Goal: Navigation & Orientation: Find specific page/section

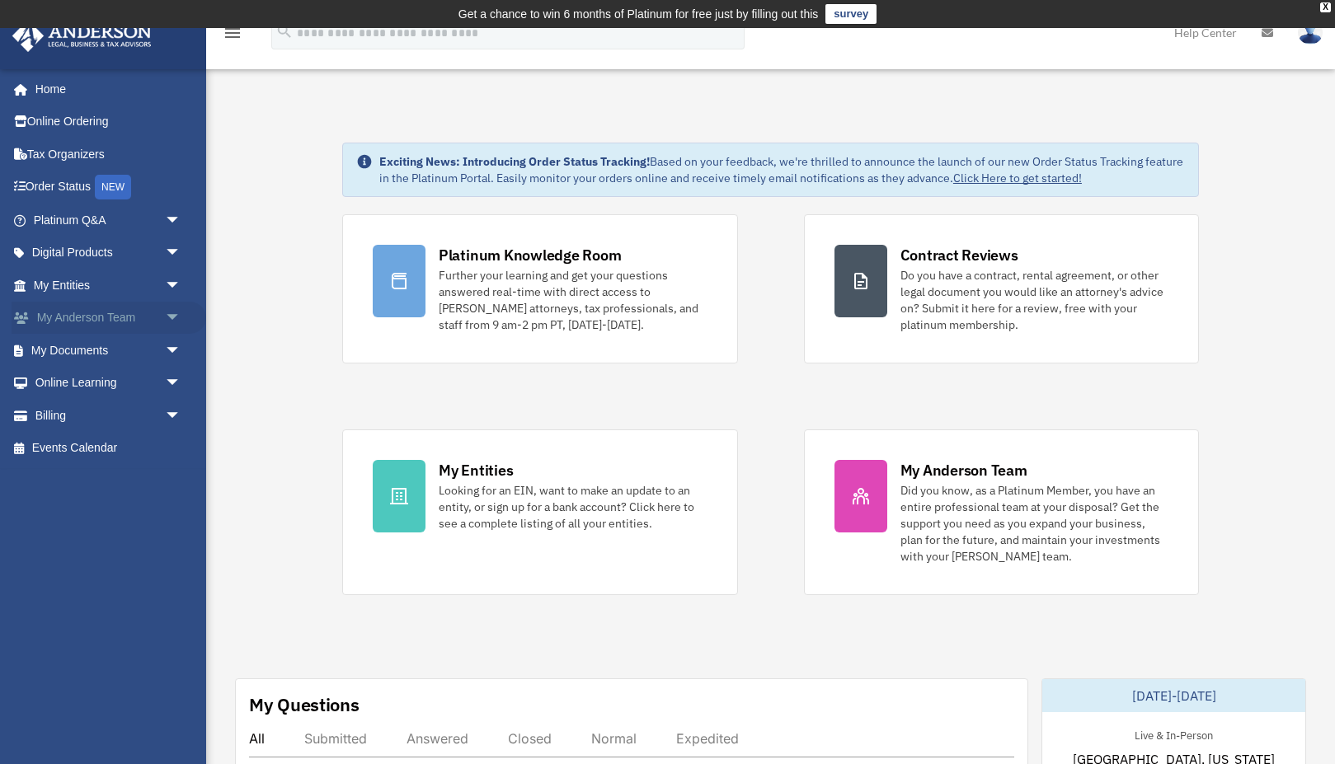
click at [107, 316] on link "My [PERSON_NAME] Team arrow_drop_down" at bounding box center [109, 318] width 195 height 33
click at [172, 315] on span "arrow_drop_down" at bounding box center [181, 319] width 33 height 34
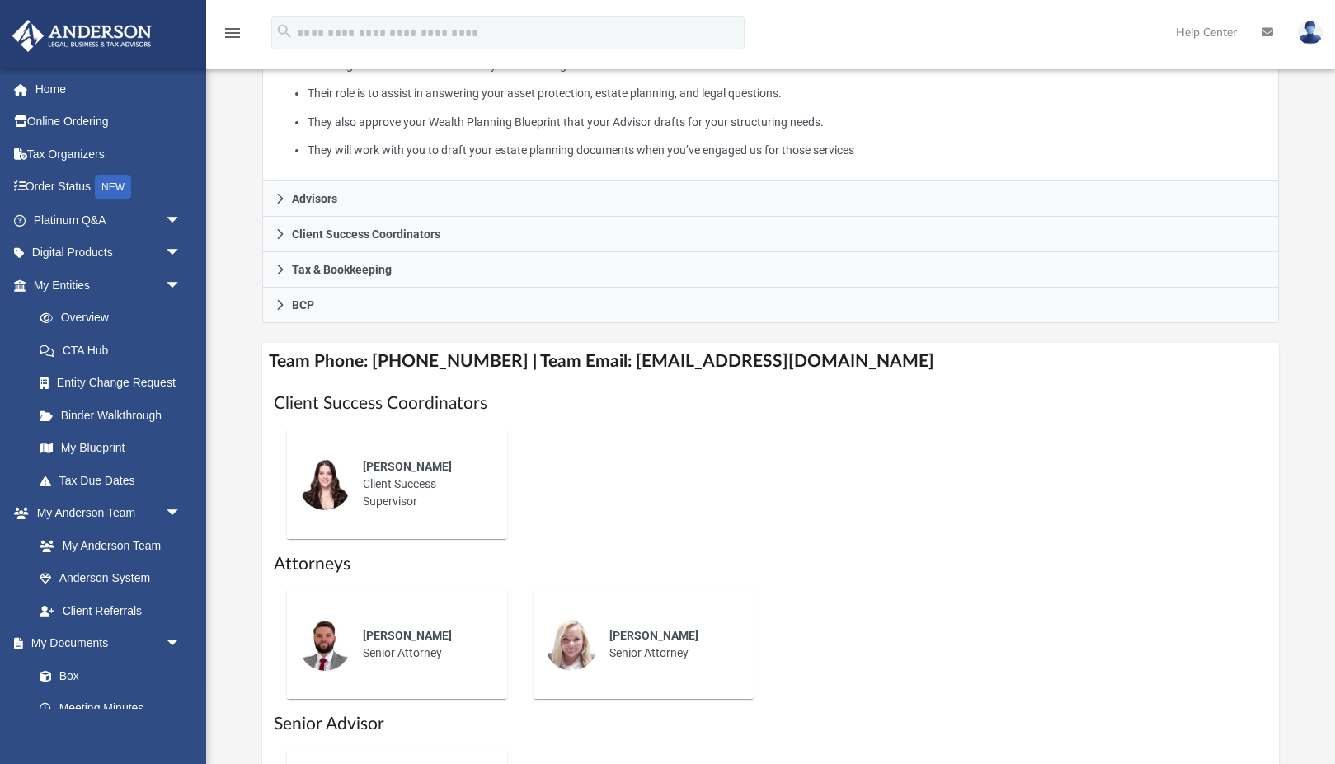
scroll to position [406, 0]
drag, startPoint x: 512, startPoint y: 613, endPoint x: 420, endPoint y: 619, distance: 92.6
click at [420, 619] on div "Chris Wade Senior Attorney" at bounding box center [397, 644] width 247 height 136
click at [476, 636] on div "Chris Wade" at bounding box center [423, 635] width 121 height 17
click at [610, 666] on div "Lauren Robins Senior Attorney" at bounding box center [670, 645] width 144 height 58
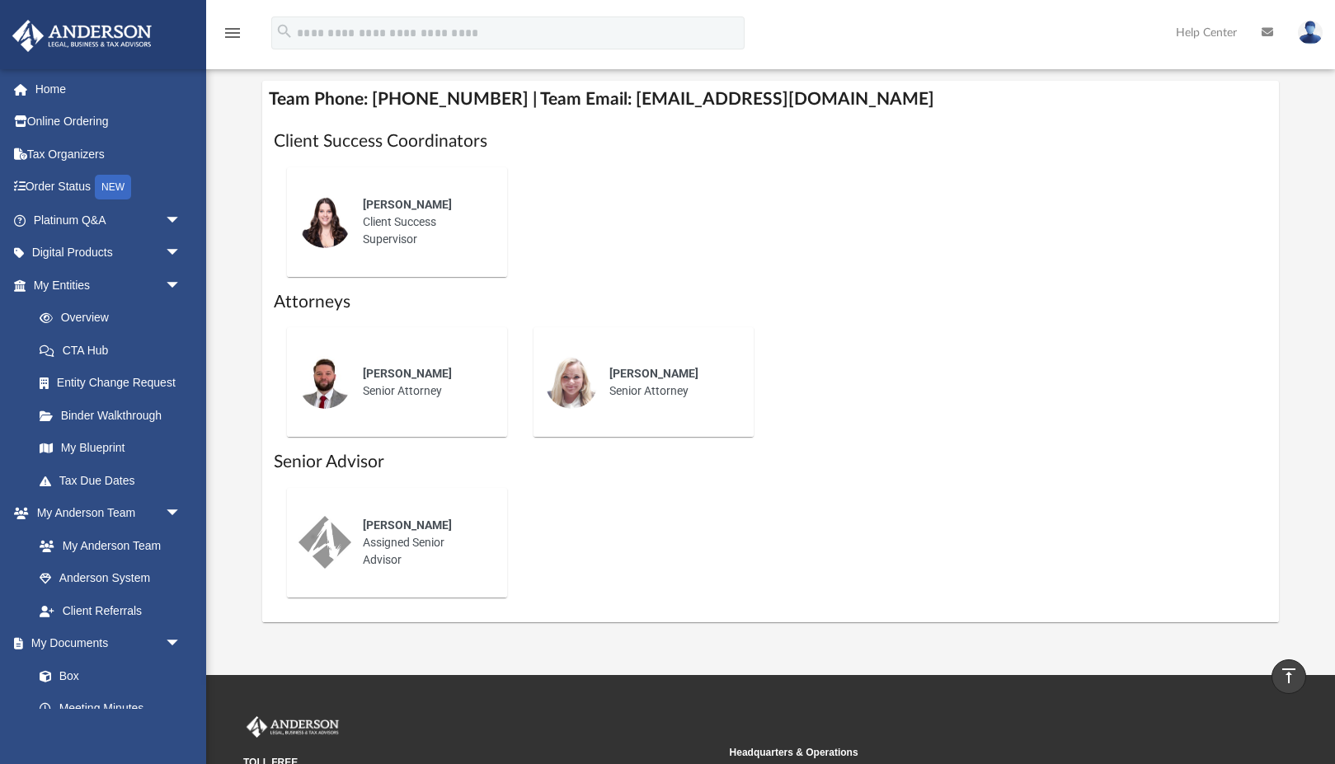
scroll to position [667, 0]
click at [385, 534] on div "Charles Hall Assigned Senior Advisor" at bounding box center [423, 543] width 144 height 75
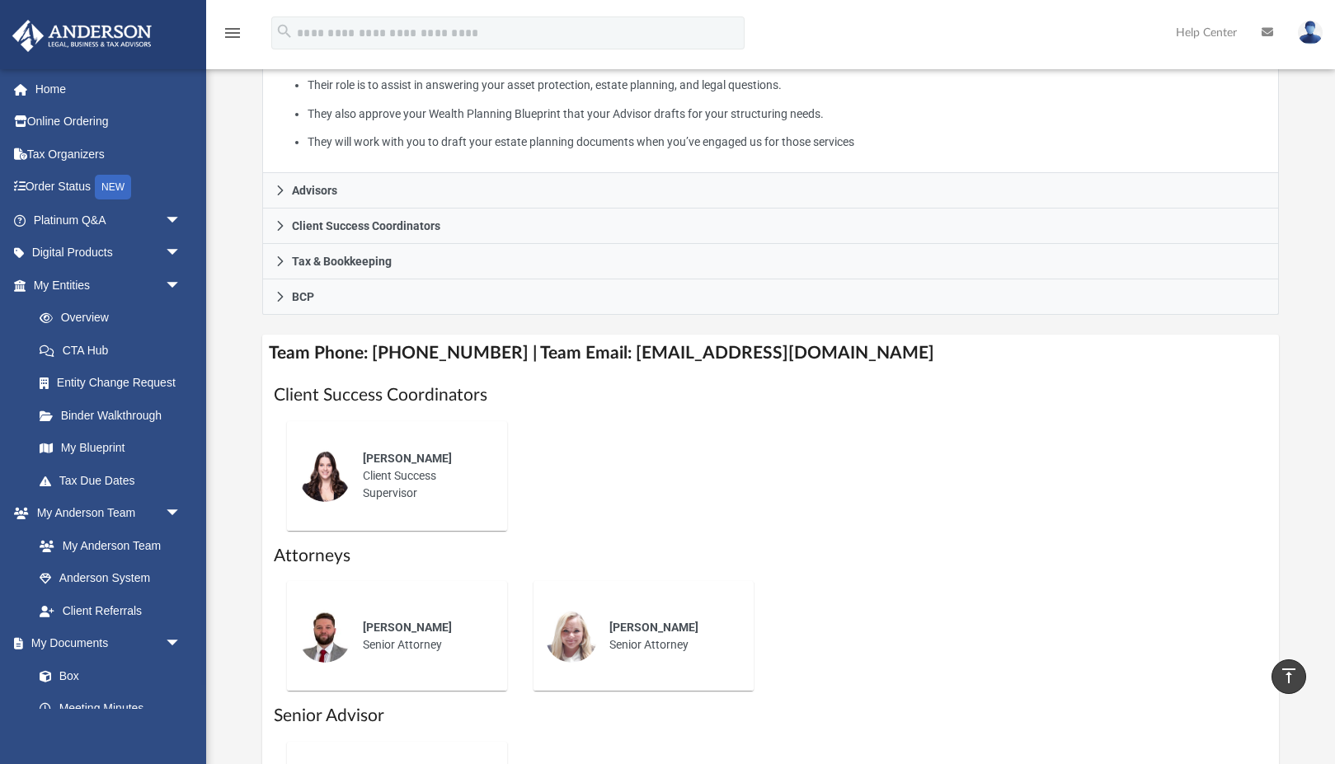
scroll to position [414, 0]
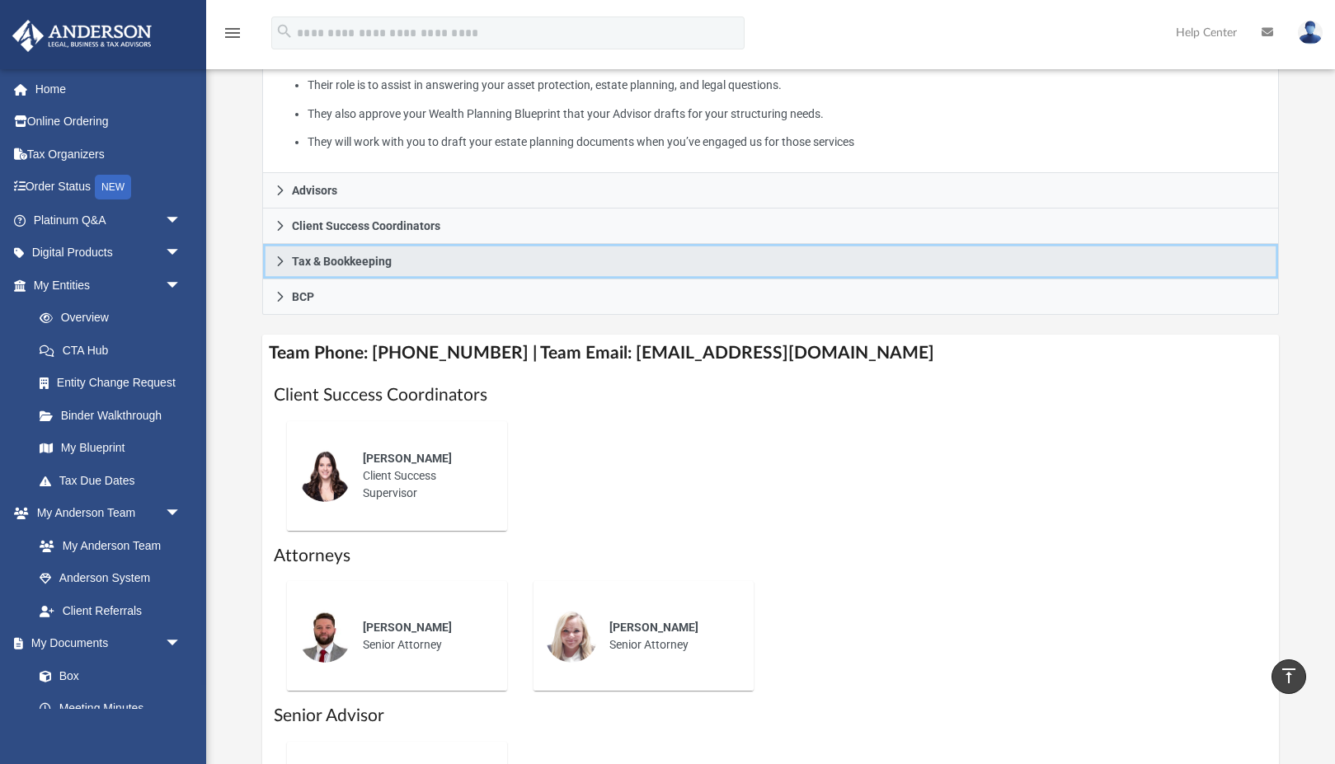
drag, startPoint x: 606, startPoint y: 256, endPoint x: 361, endPoint y: 254, distance: 244.9
click at [361, 254] on link "Tax & Bookkeeping" at bounding box center [770, 261] width 1016 height 35
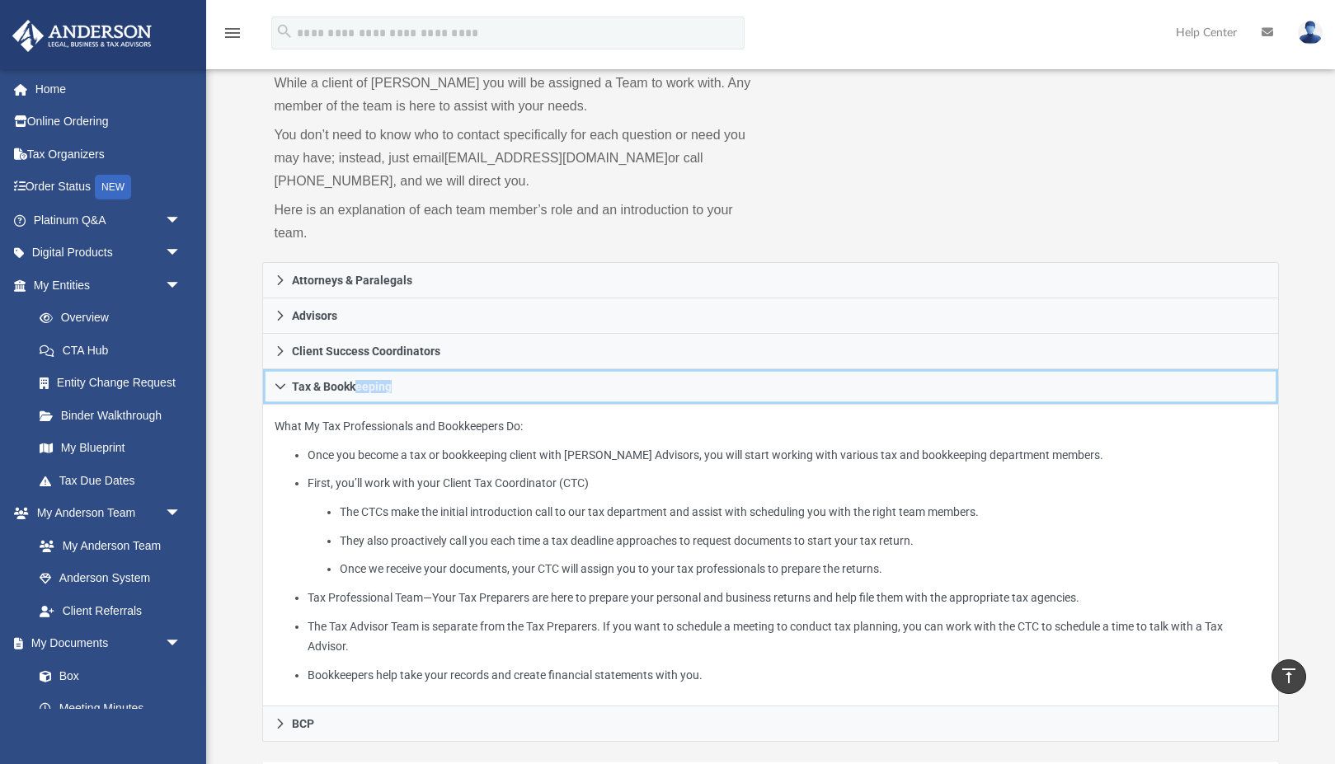
scroll to position [126, 0]
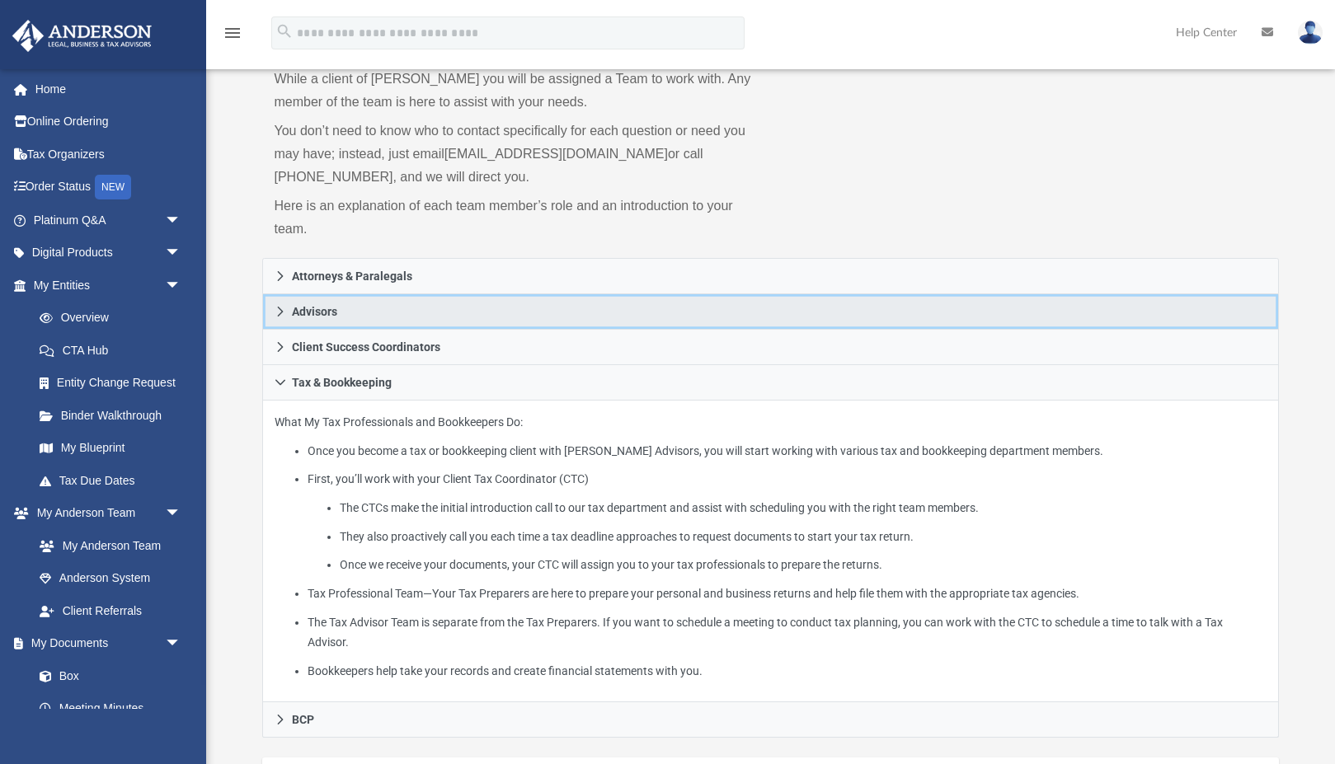
click at [281, 313] on icon at bounding box center [281, 312] width 12 height 12
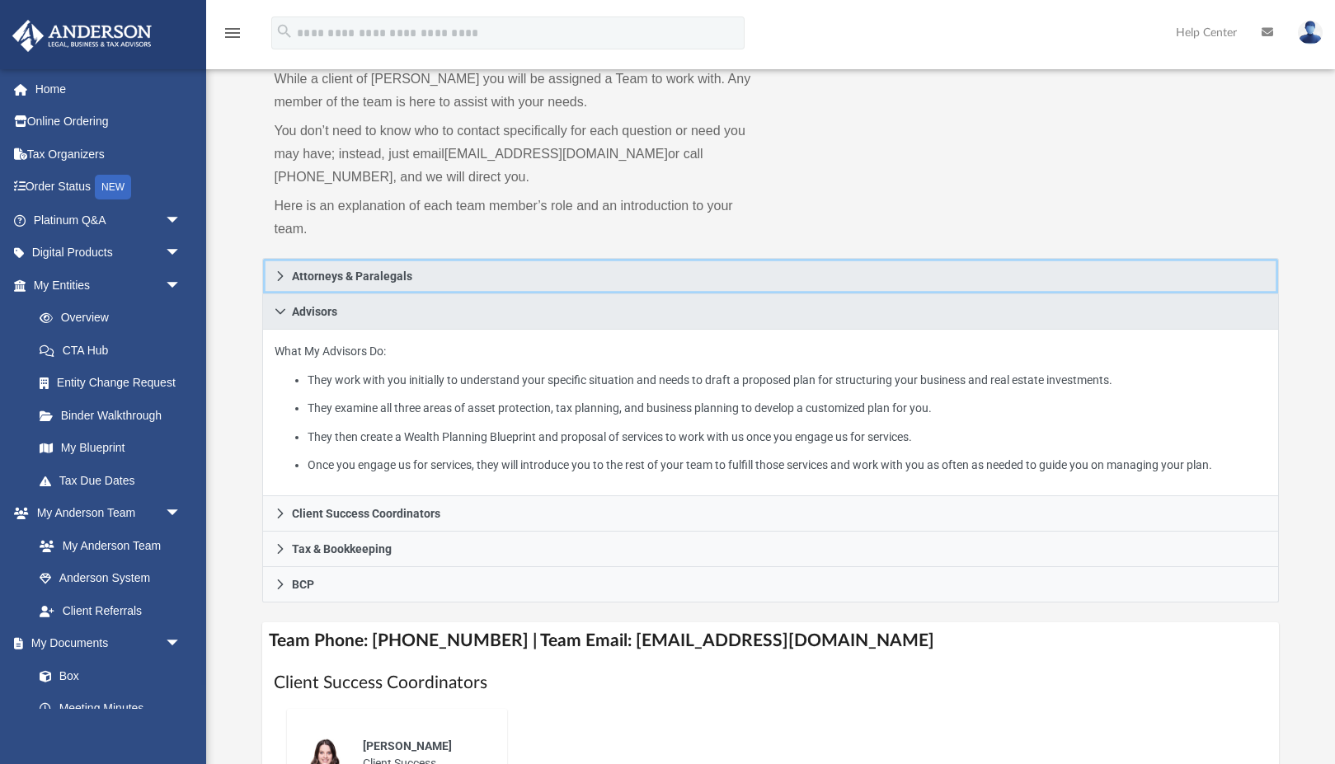
click at [277, 272] on icon at bounding box center [281, 276] width 12 height 12
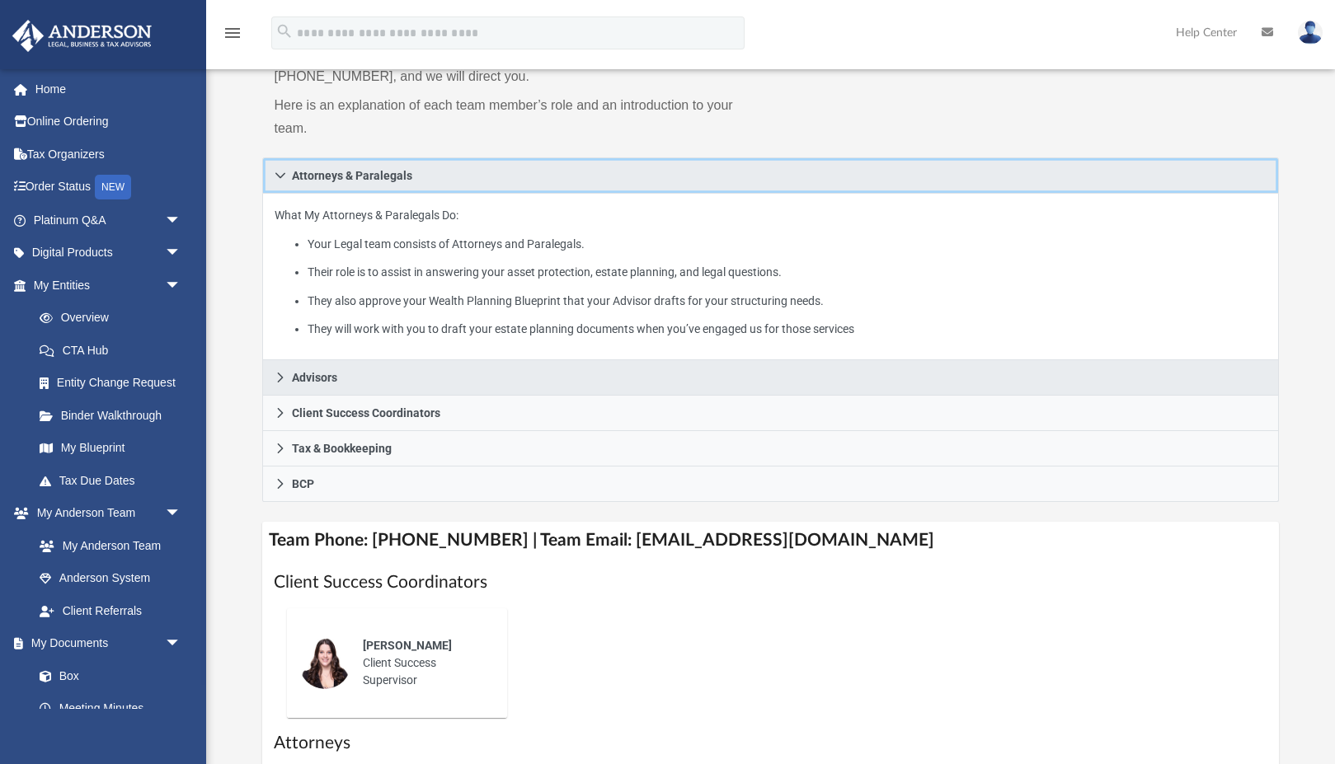
scroll to position [228, 0]
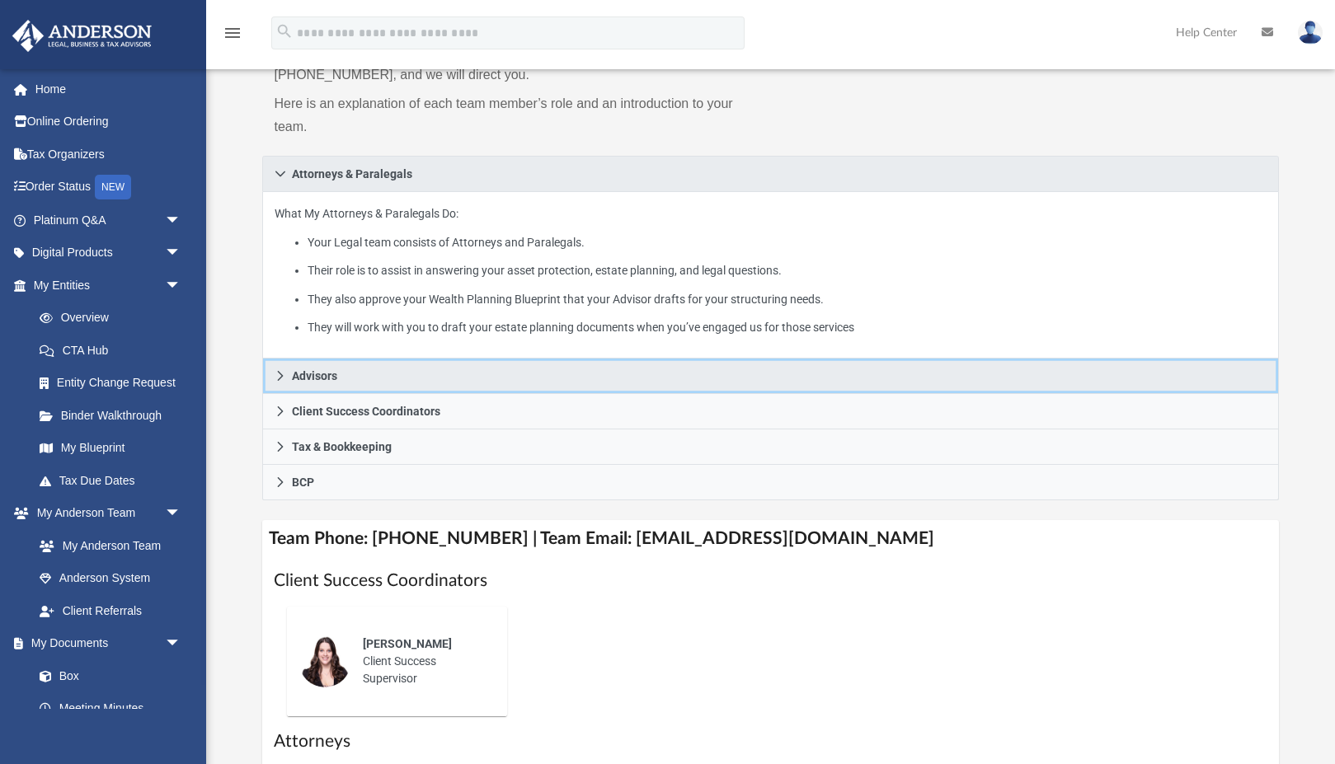
click at [283, 372] on icon at bounding box center [281, 376] width 12 height 12
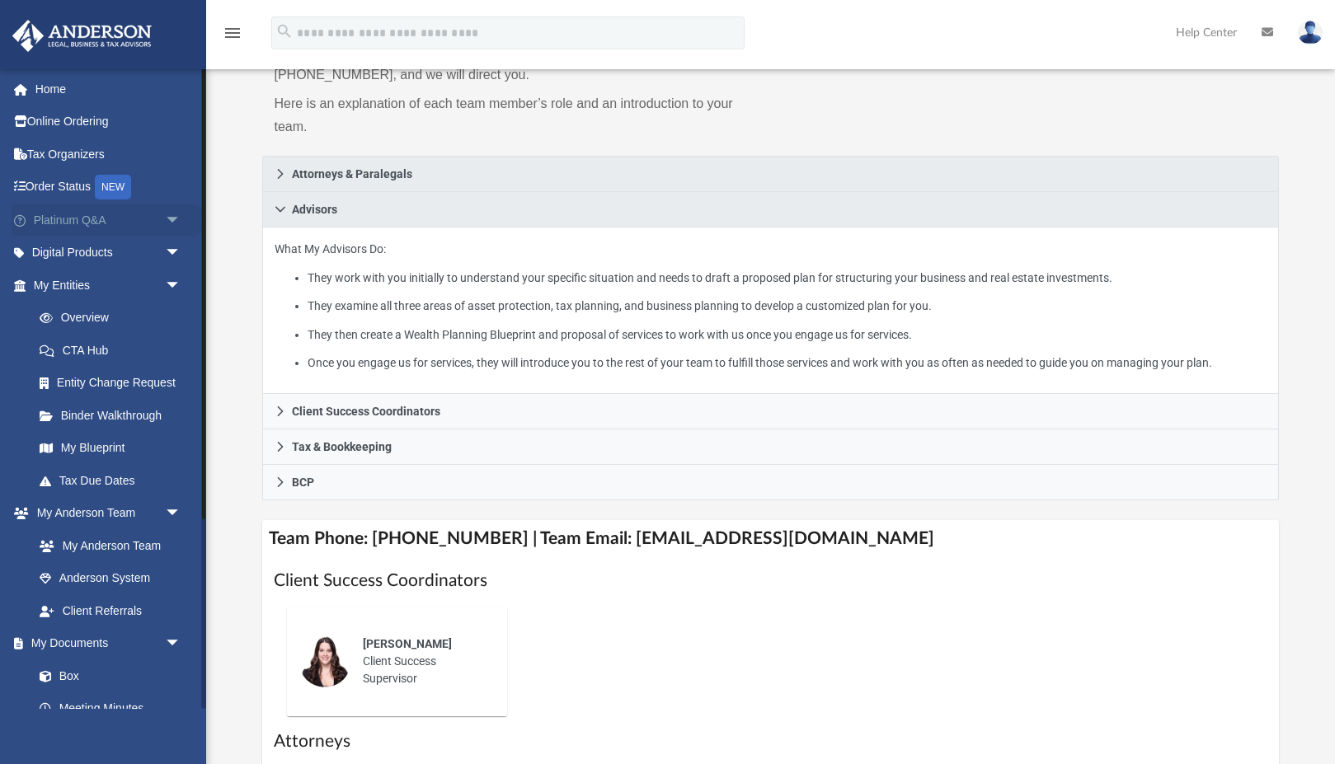
click at [171, 217] on span "arrow_drop_down" at bounding box center [181, 221] width 33 height 34
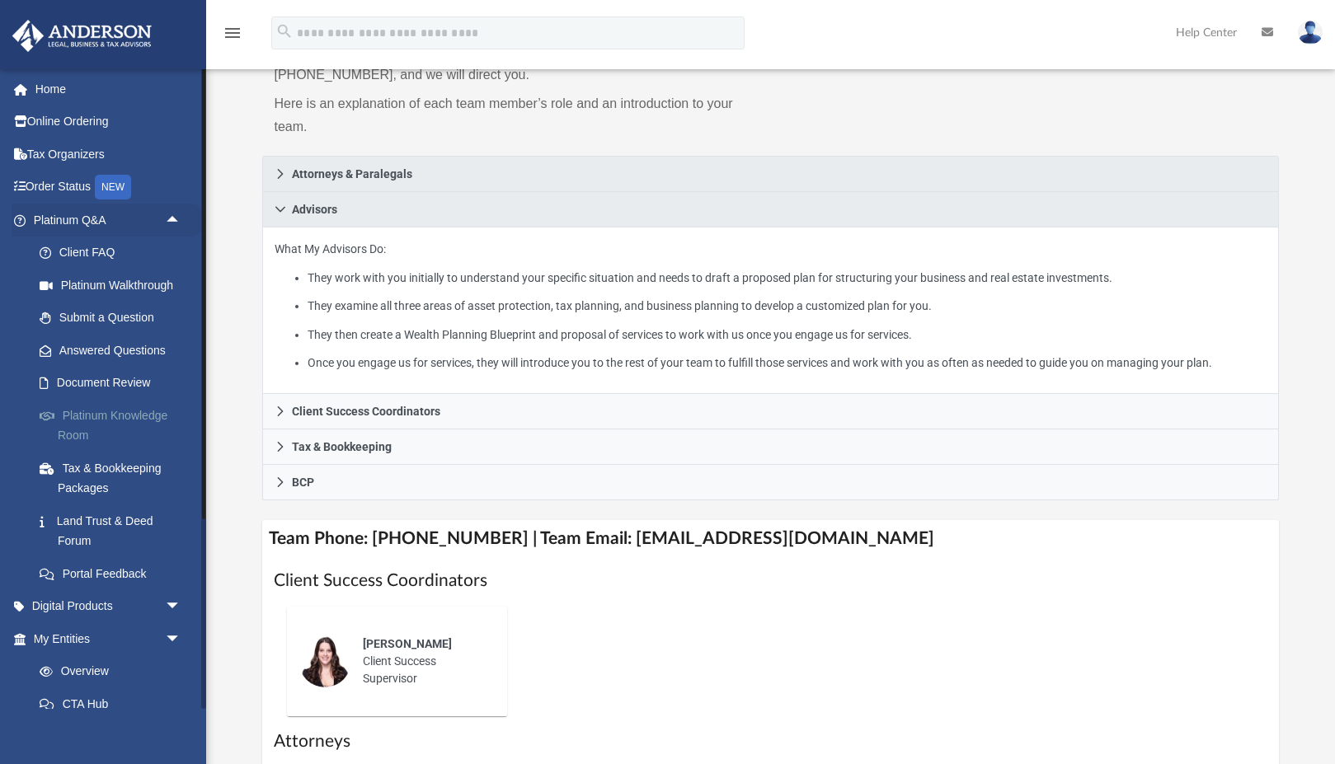
click at [110, 410] on link "Platinum Knowledge Room" at bounding box center [114, 425] width 183 height 53
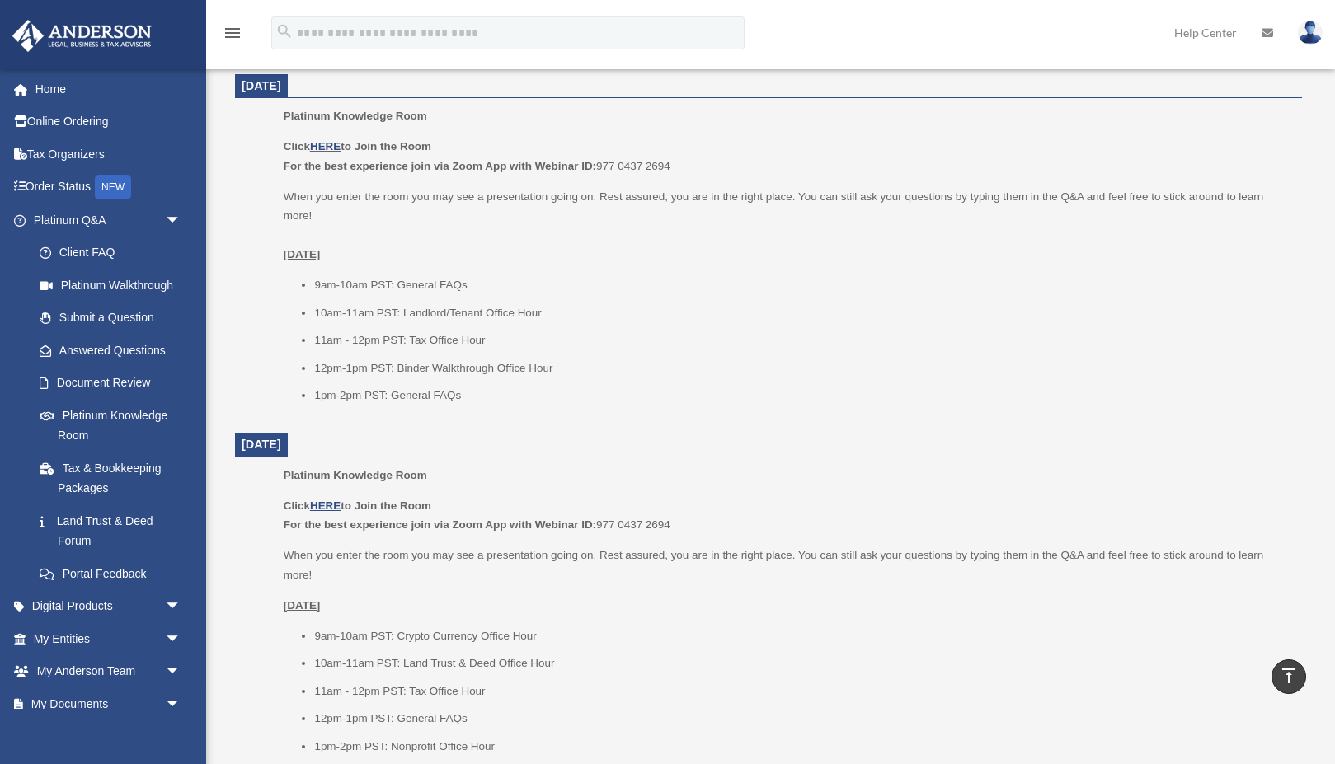
scroll to position [677, 0]
click at [677, 333] on li "11am - 12pm PST: Tax Office Hour" at bounding box center [802, 341] width 976 height 20
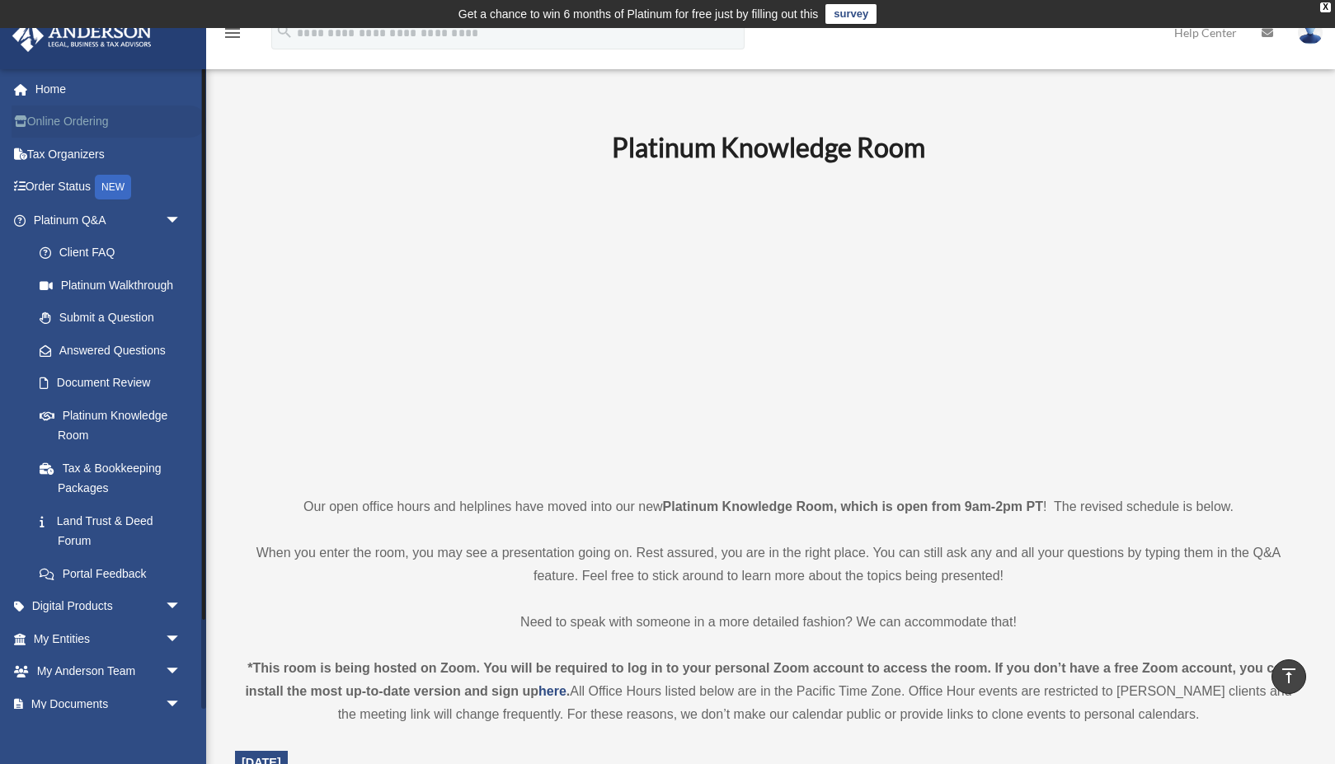
scroll to position [0, 0]
click at [70, 98] on link "Home" at bounding box center [109, 89] width 195 height 33
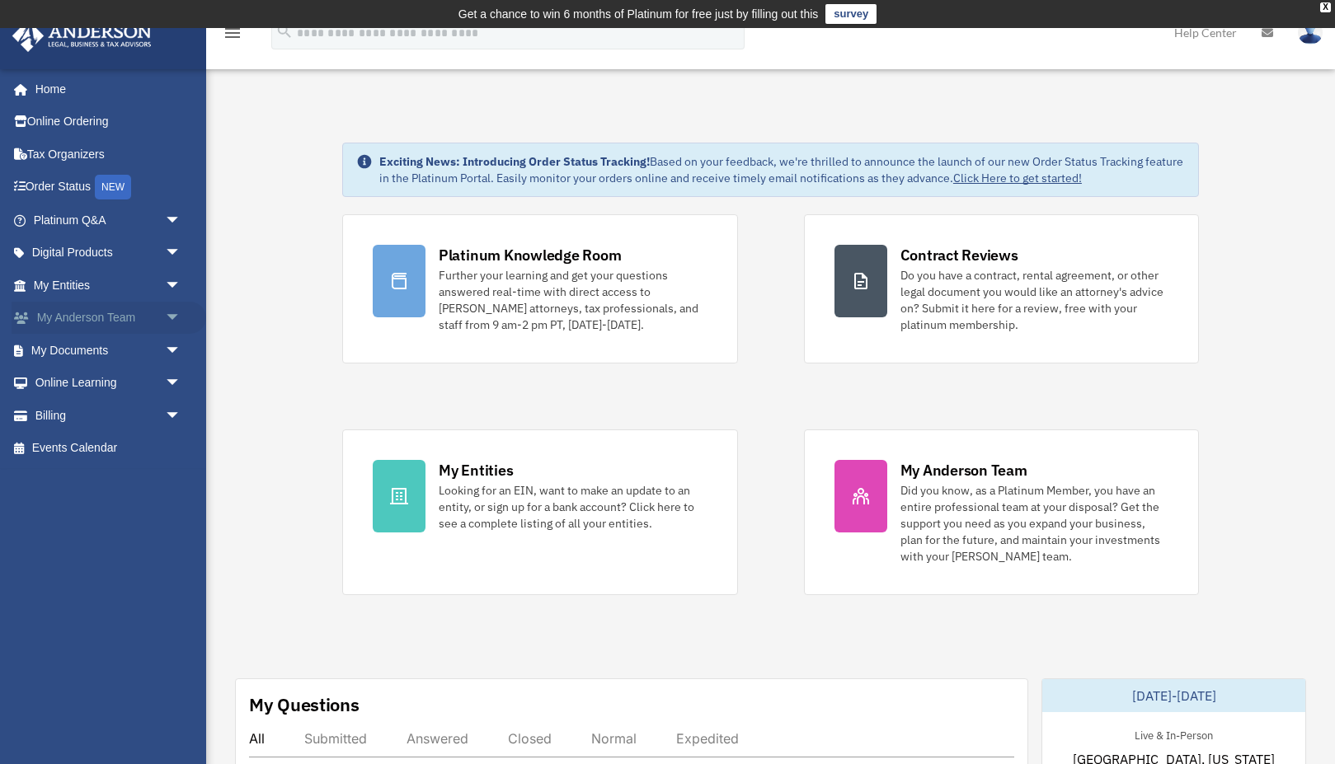
click at [176, 311] on span "arrow_drop_down" at bounding box center [181, 319] width 33 height 34
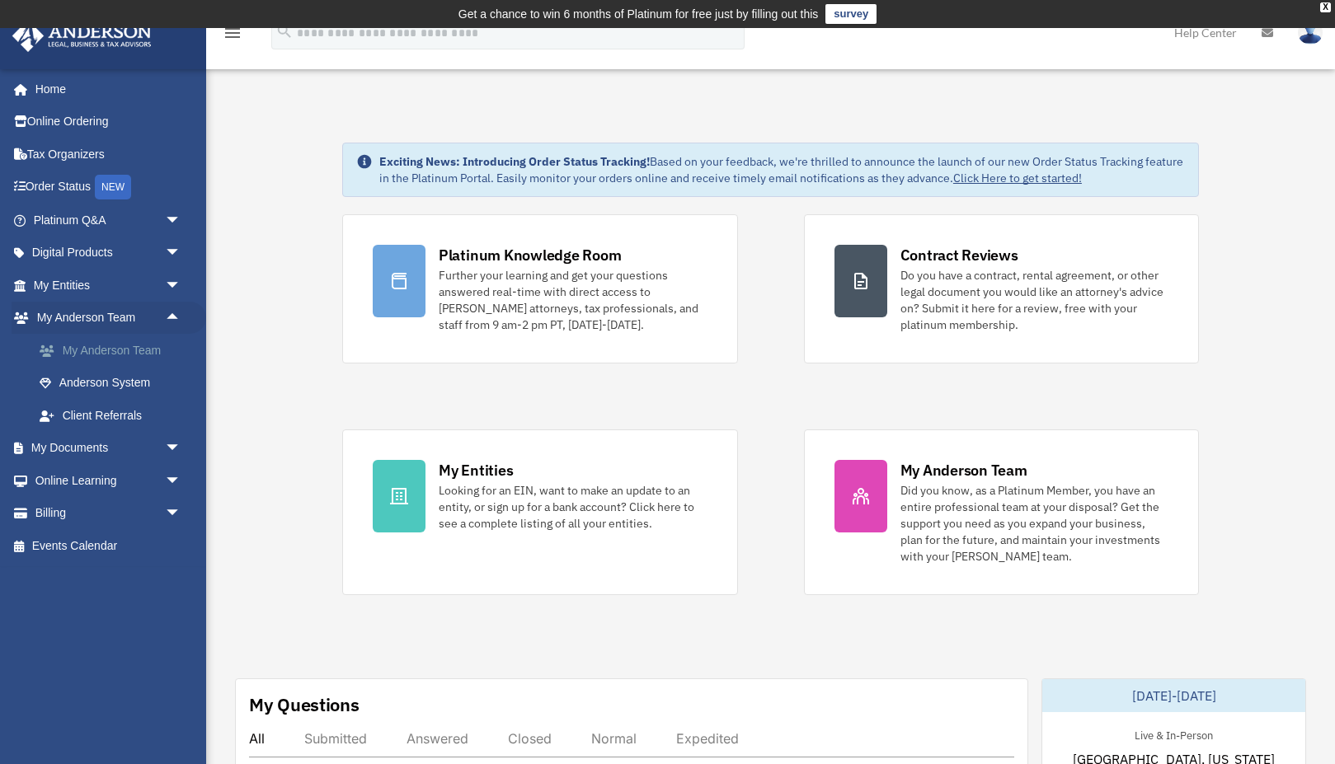
click at [126, 345] on link "My Anderson Team" at bounding box center [114, 350] width 183 height 33
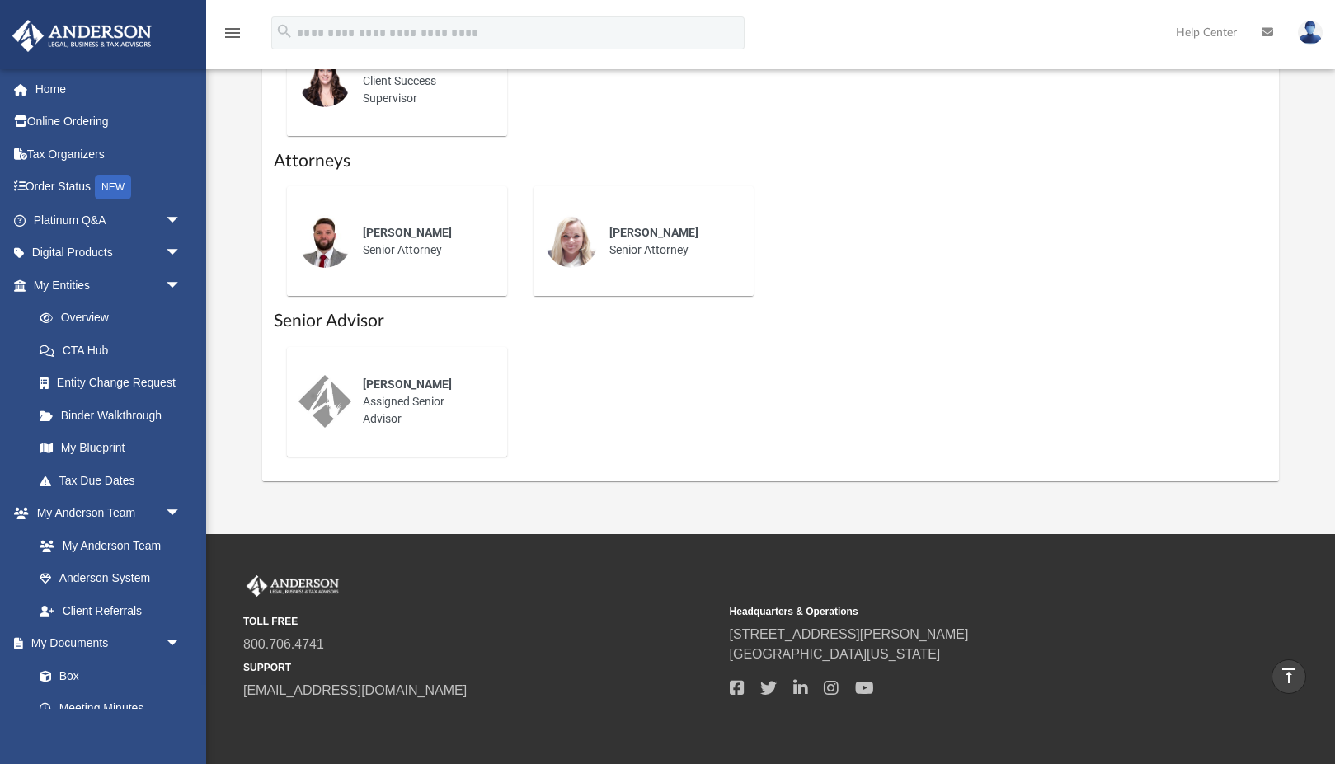
scroll to position [806, 0]
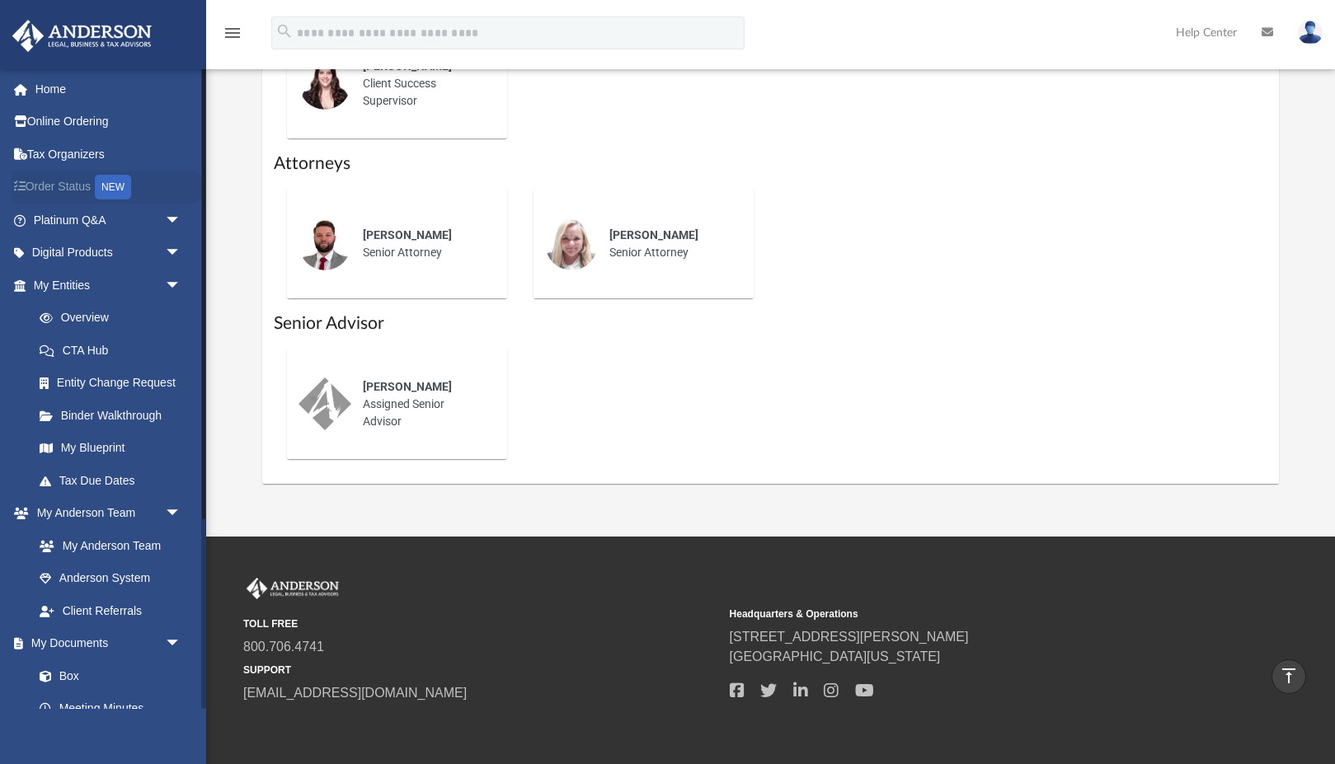
click at [66, 185] on link "Order Status NEW" at bounding box center [109, 188] width 195 height 34
